Goal: Navigation & Orientation: Find specific page/section

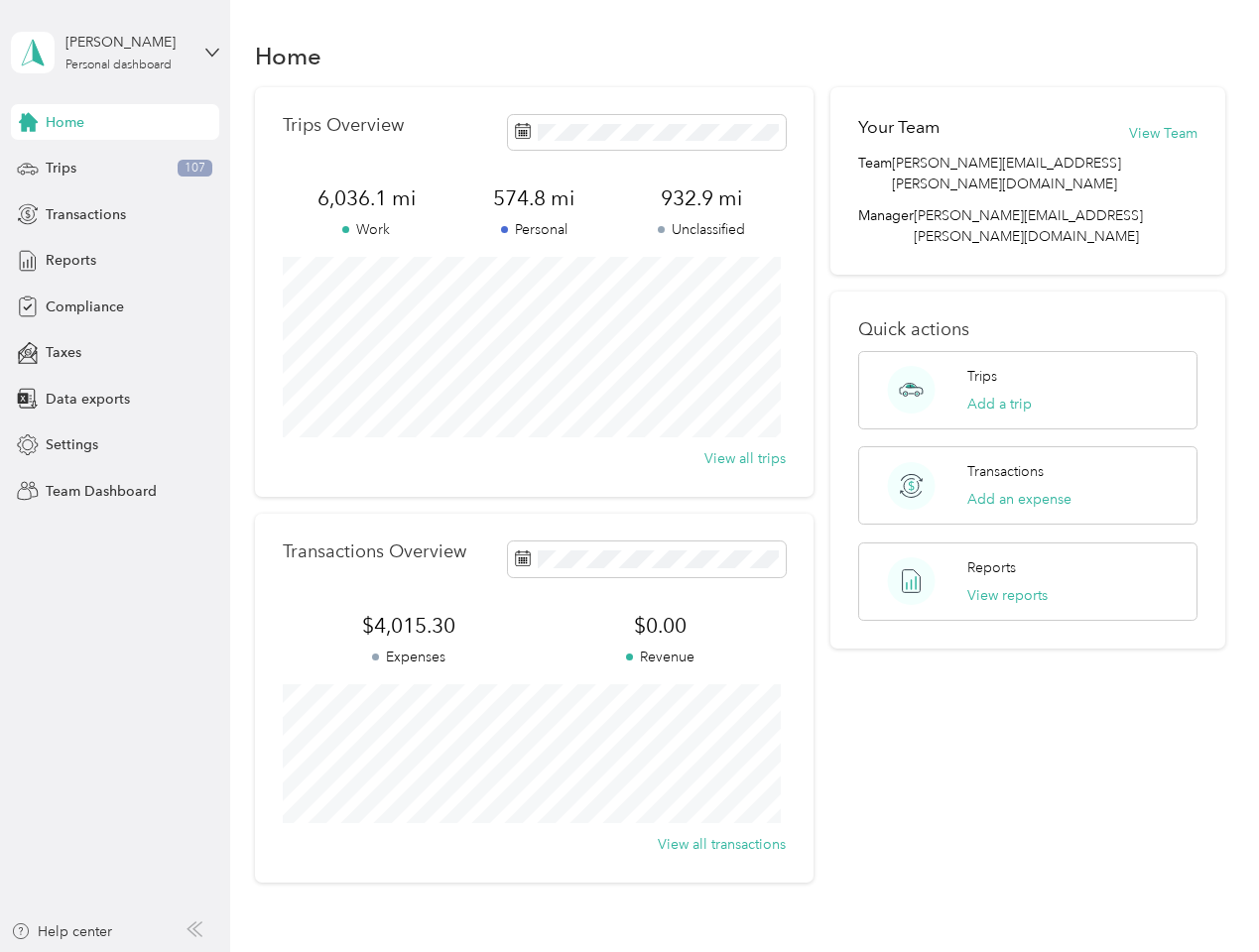
click at [629, 476] on div "Trips Overview 6,036.1 mi Work 574.8 mi Personal 932.9 mi Unclassified View all…" at bounding box center [534, 292] width 559 height 409
click at [116, 53] on div "[PERSON_NAME]" at bounding box center [127, 42] width 125 height 21
click at [116, 122] on div "You’re signed in as [PERSON_NAME][EMAIL_ADDRESS][PERSON_NAME][DOMAIN_NAME] Team…" at bounding box center [332, 173] width 641 height 202
click at [28, 122] on div "You’re signed in as [PERSON_NAME][EMAIL_ADDRESS][PERSON_NAME][DOMAIN_NAME] Team…" at bounding box center [332, 173] width 641 height 202
click at [116, 168] on div "Trips 107" at bounding box center [115, 168] width 208 height 36
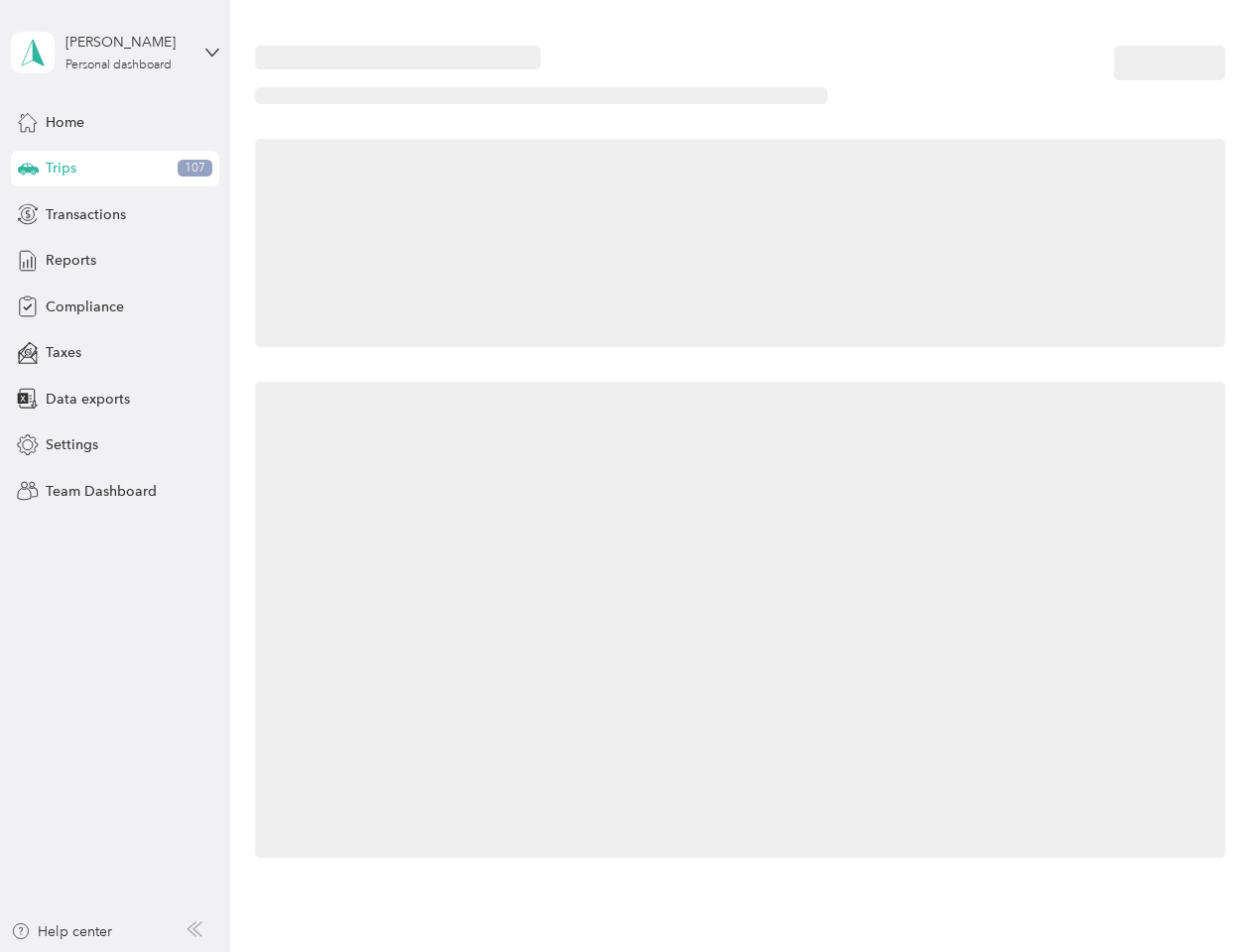
click at [28, 168] on icon at bounding box center [28, 167] width 21 height 10
